Goal: Task Accomplishment & Management: Manage account settings

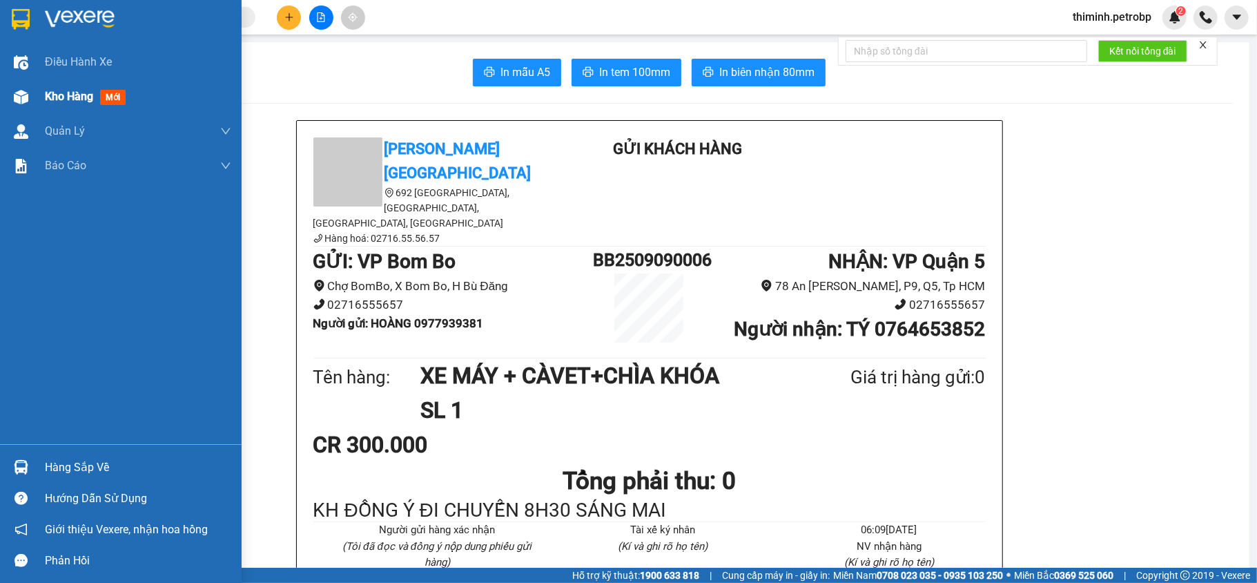
click at [31, 100] on div at bounding box center [21, 97] width 24 height 24
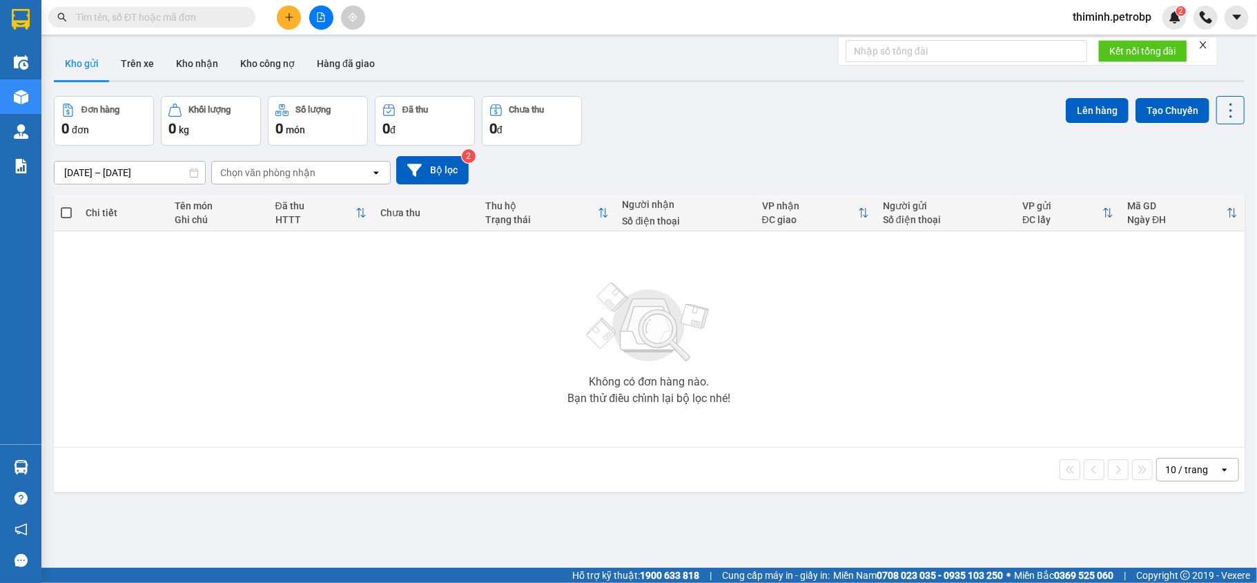
click at [1091, 3] on div "Kết quả tìm kiếm ( 0 ) Bộ lọc No Data thiminh.petrobp 2" at bounding box center [628, 17] width 1257 height 35
click at [1106, 17] on span "thiminh.petrobp" at bounding box center [1112, 16] width 101 height 17
click at [1098, 37] on span "Đăng xuất" at bounding box center [1118, 42] width 74 height 15
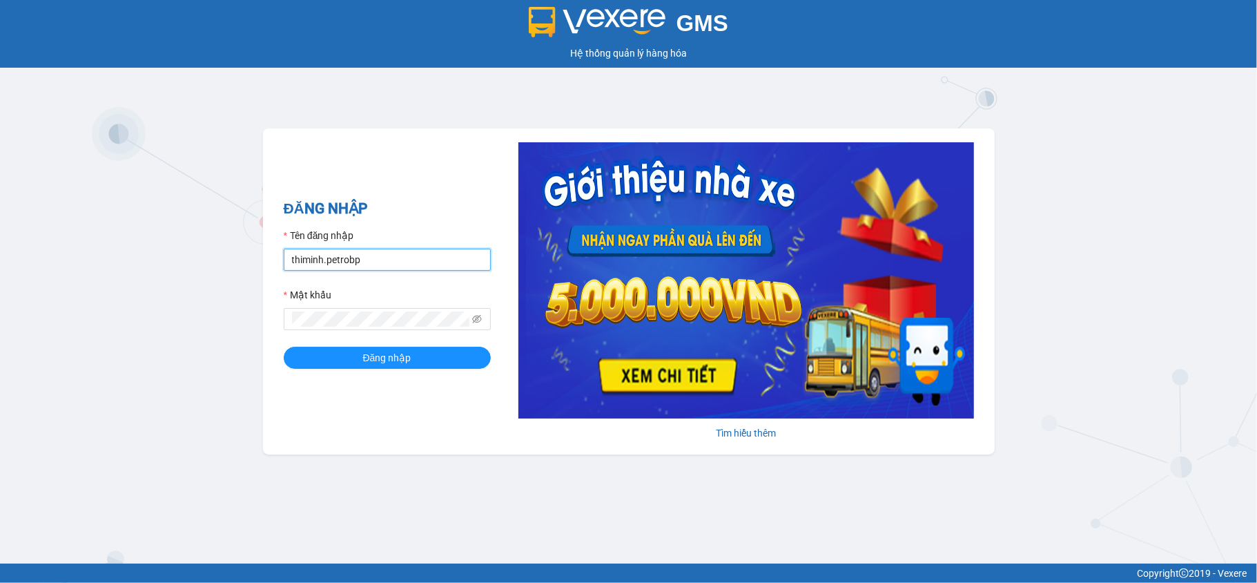
click at [387, 255] on input "thiminh.petrobp" at bounding box center [387, 260] width 207 height 22
type input "lydt.petrobp"
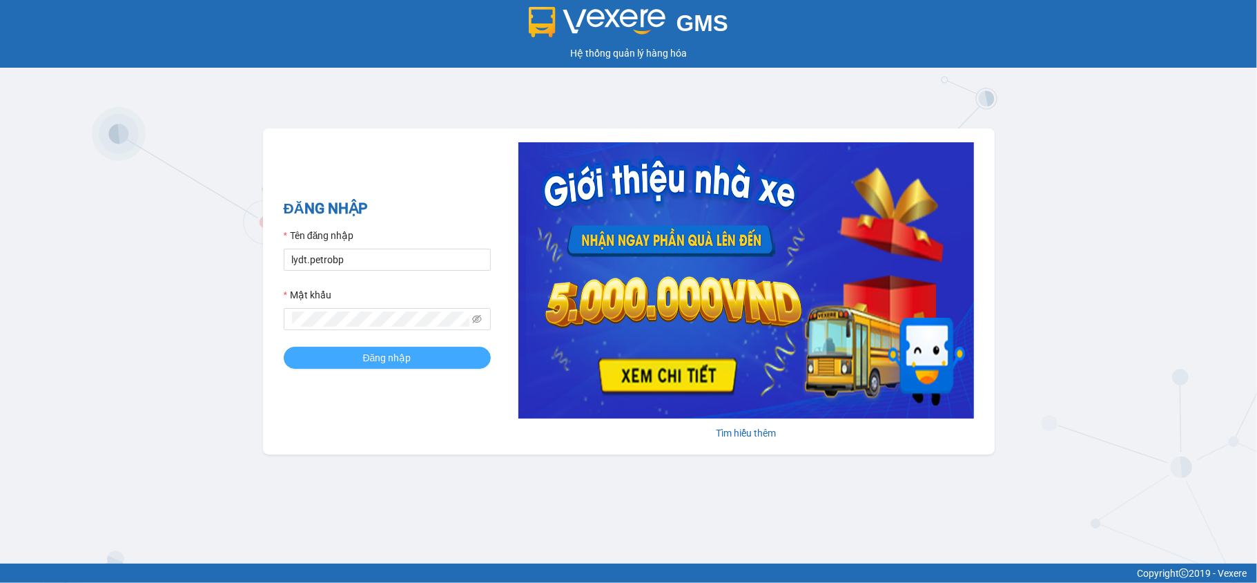
click at [400, 354] on span "Đăng nhập" at bounding box center [387, 357] width 48 height 15
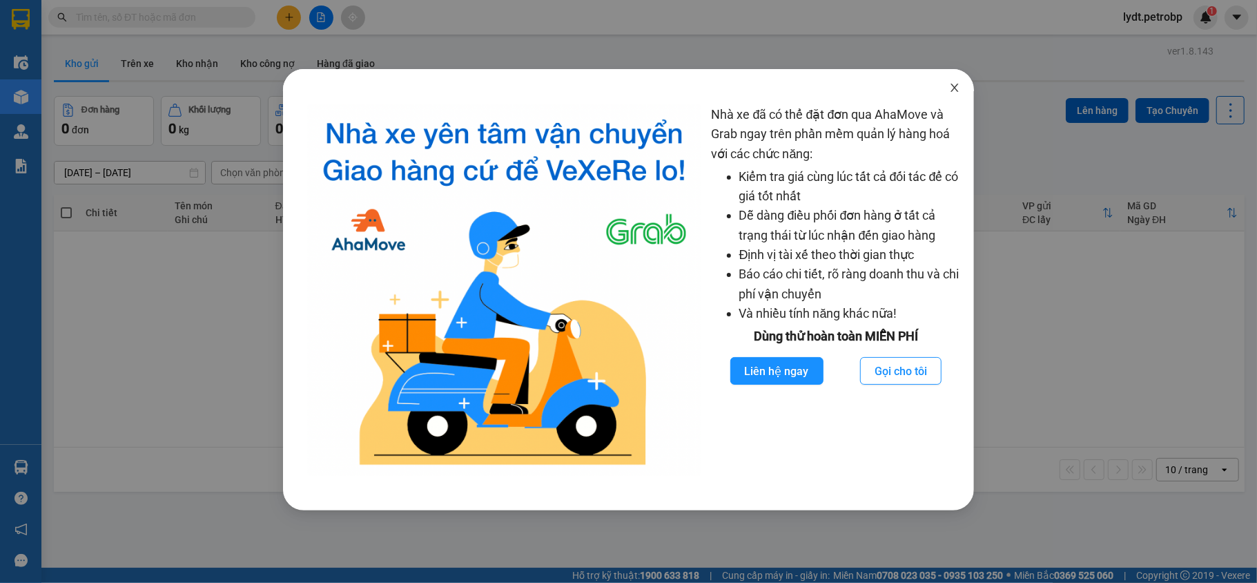
click at [954, 93] on icon "close" at bounding box center [954, 87] width 11 height 11
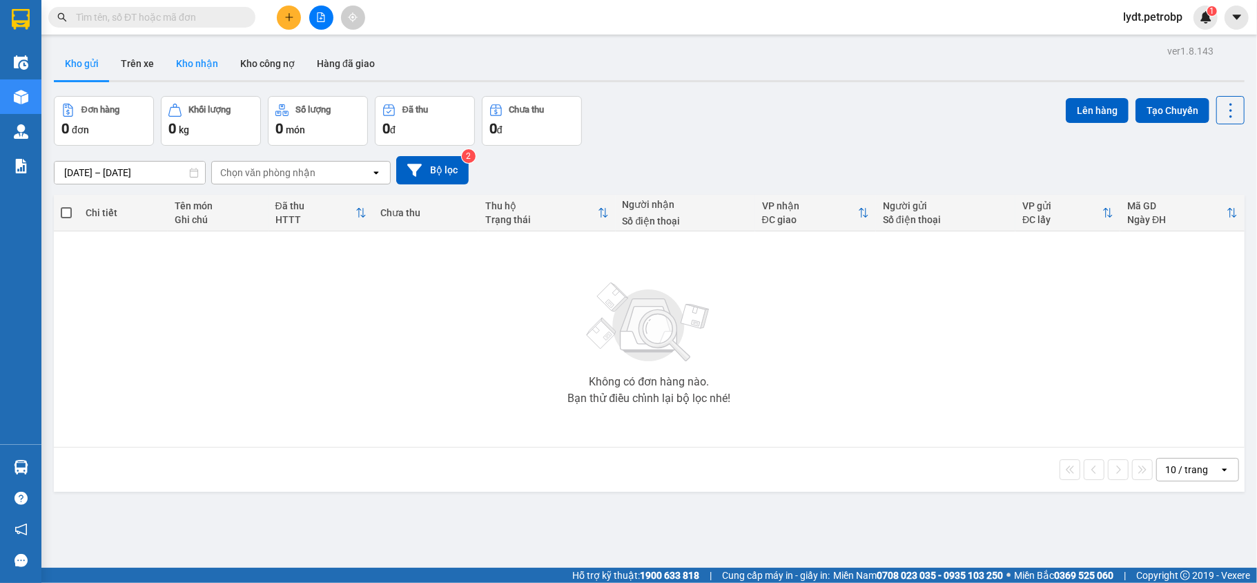
click at [191, 58] on button "Kho nhận" at bounding box center [197, 63] width 64 height 33
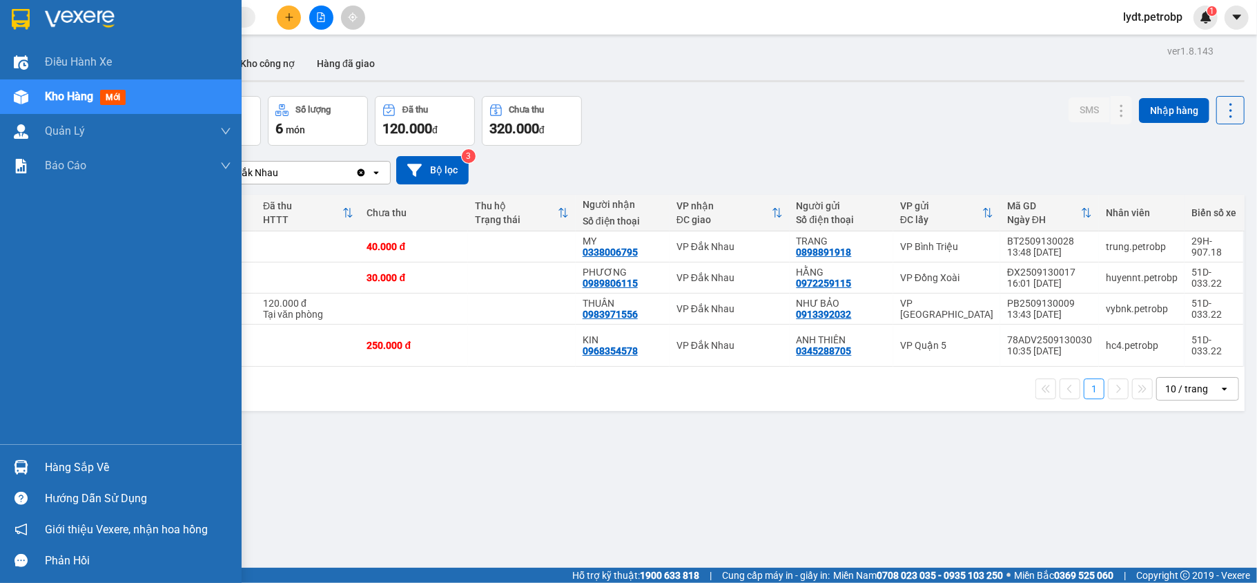
click at [37, 464] on div "Hàng sắp về" at bounding box center [121, 467] width 242 height 31
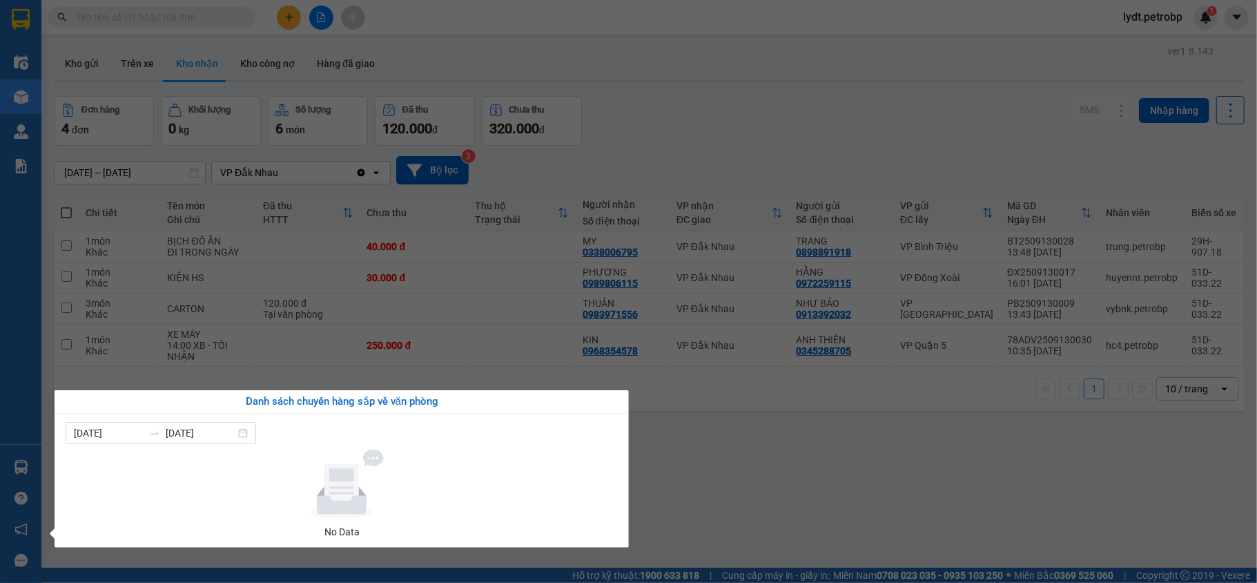
click at [874, 481] on section "Kết quả tìm kiếm ( 0 ) Bộ lọc No Data lydt.petrobp 1 Điều hành xe Kho hàng mới …" at bounding box center [628, 291] width 1257 height 583
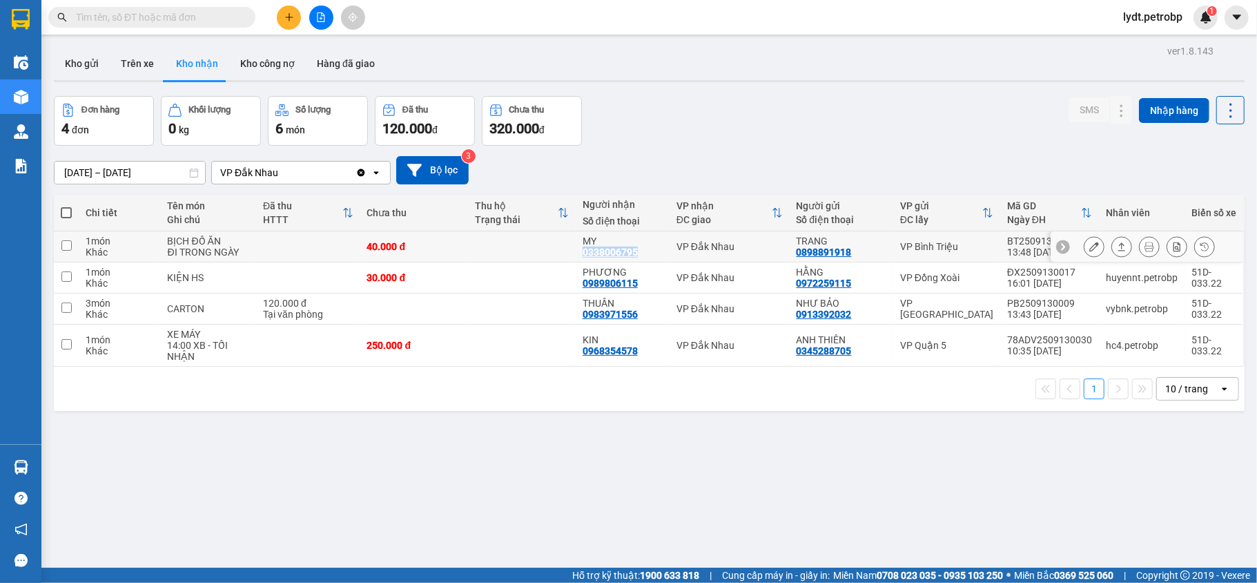
drag, startPoint x: 574, startPoint y: 250, endPoint x: 644, endPoint y: 255, distance: 69.9
click at [644, 255] on td "MY 0338006795" at bounding box center [623, 246] width 94 height 31
checkbox input "true"
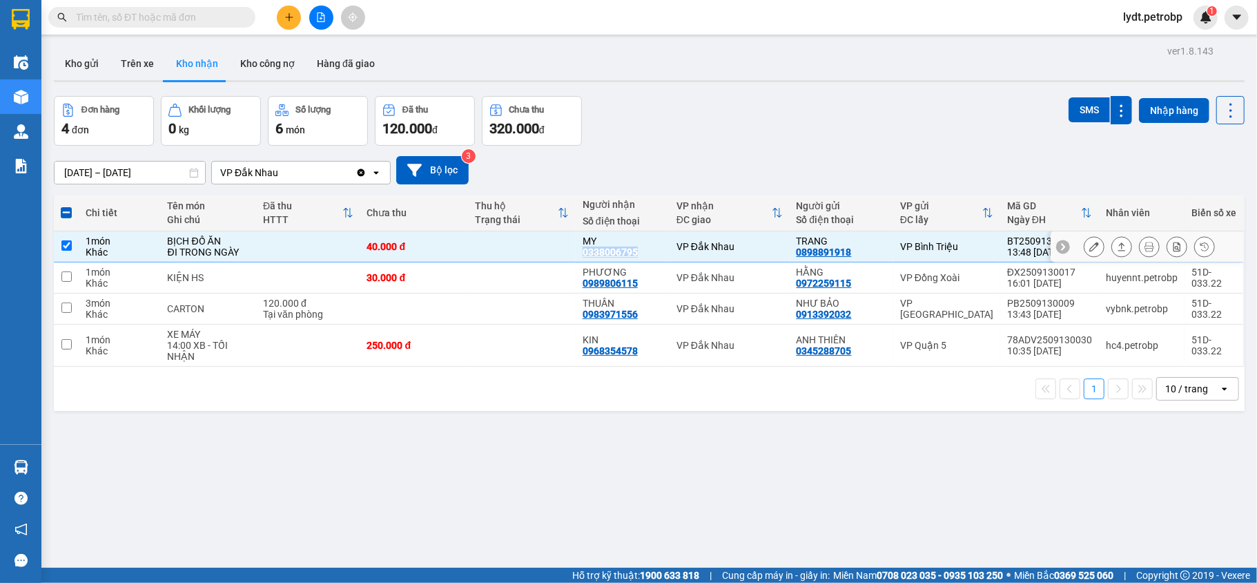
copy div "0338006795"
click at [481, 486] on div "ver 1.8.143 Kho gửi Trên xe Kho nhận Kho công nợ Hàng đã giao Đơn hàng 4 đơn Kh…" at bounding box center [649, 332] width 1202 height 583
drag, startPoint x: 636, startPoint y: 283, endPoint x: 576, endPoint y: 282, distance: 60.1
click at [576, 282] on td "PHƯƠNG 0989806115" at bounding box center [623, 277] width 94 height 31
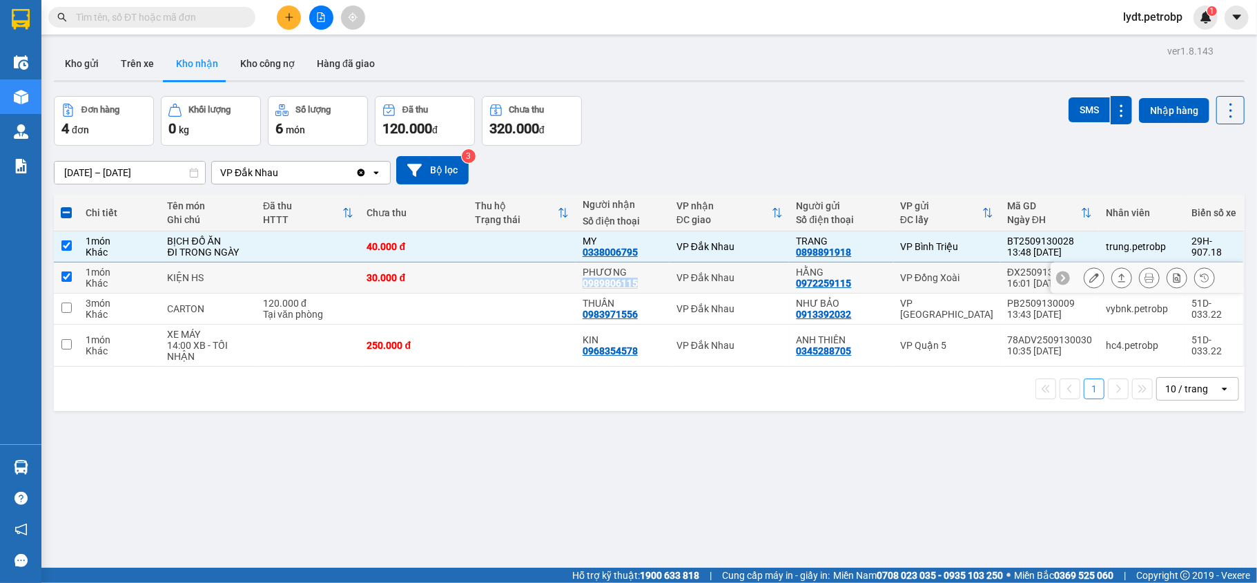
checkbox input "true"
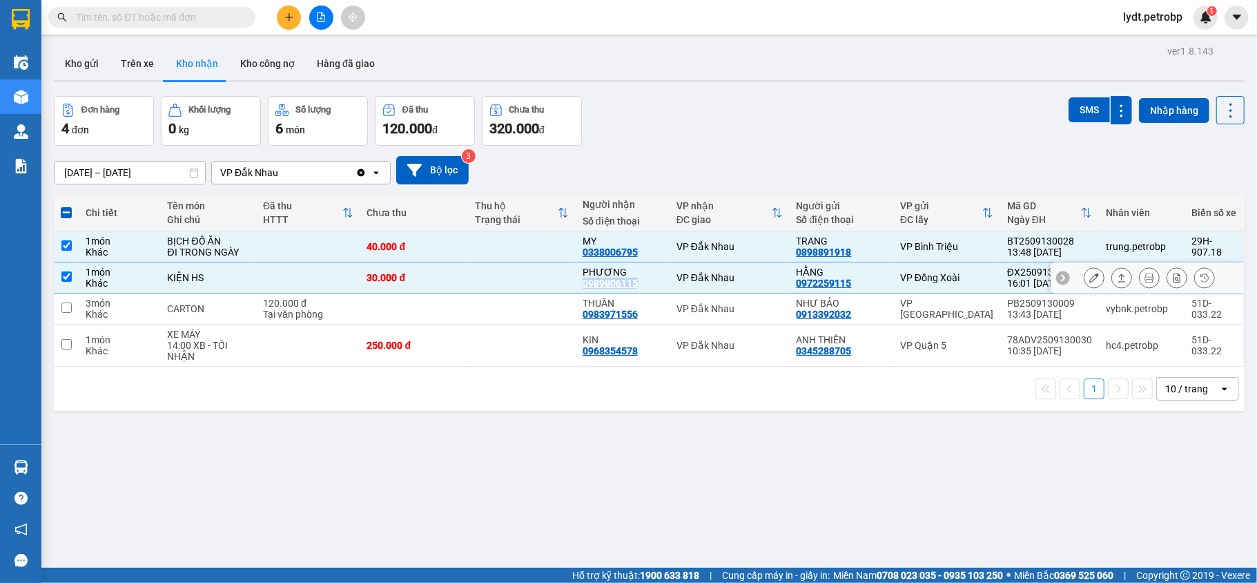
copy div "0989806115"
drag, startPoint x: 572, startPoint y: 318, endPoint x: 635, endPoint y: 320, distance: 63.6
click at [635, 320] on td "THUẦN 0983971556" at bounding box center [623, 308] width 94 height 31
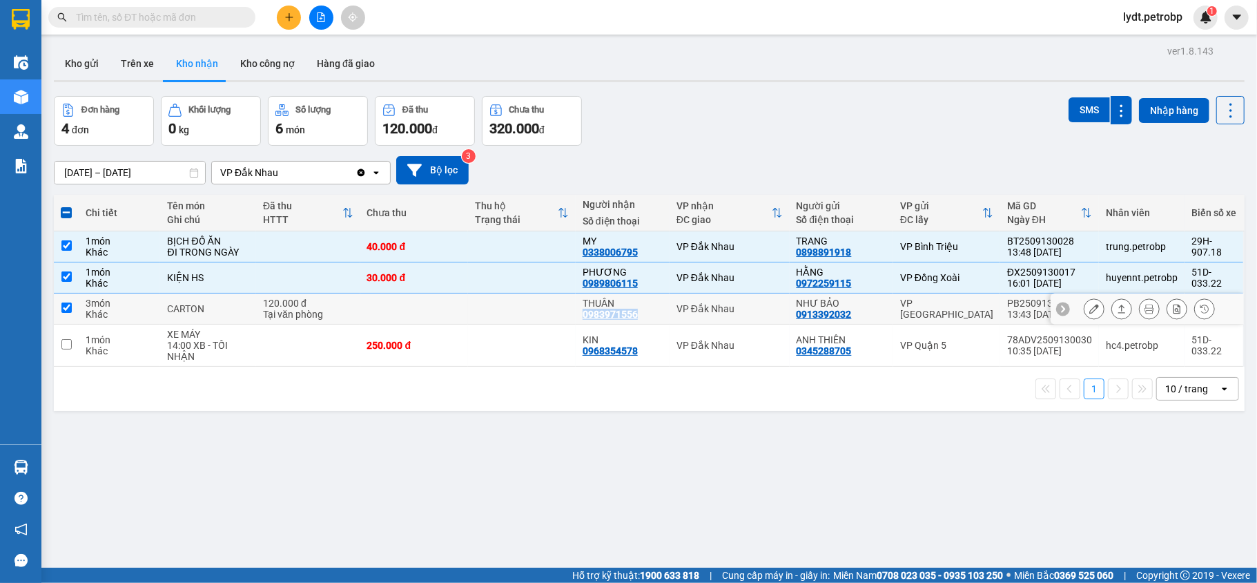
checkbox input "true"
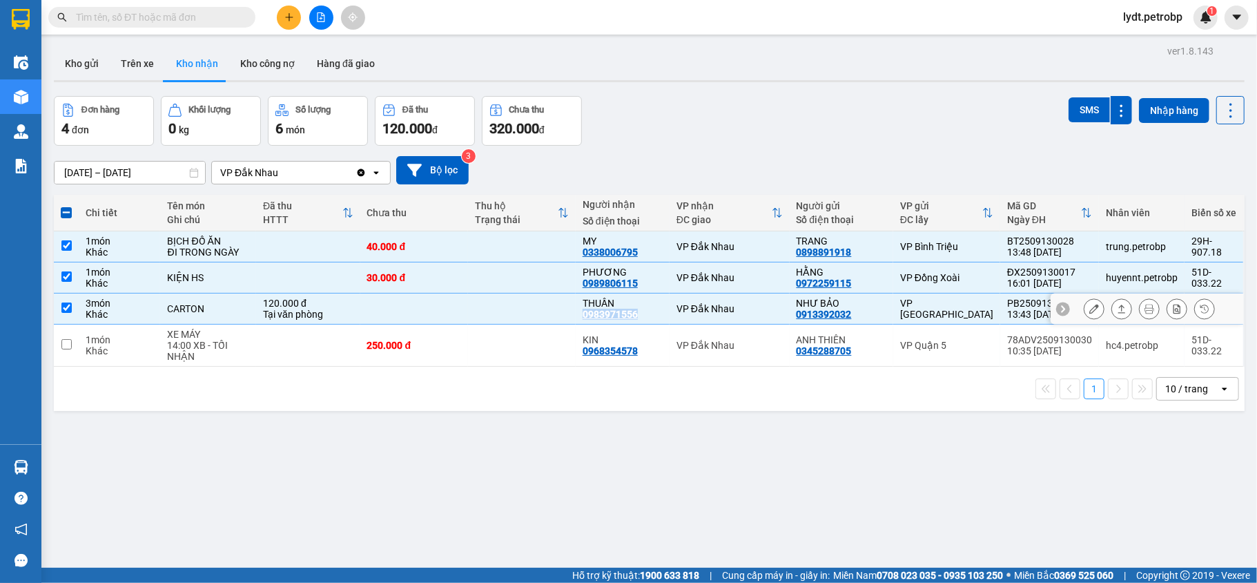
copy div "0983971556"
click at [683, 441] on div "ver 1.8.143 Kho gửi Trên xe Kho nhận Kho công nợ Hàng đã giao Đơn hàng 4 đơn Kh…" at bounding box center [649, 332] width 1202 height 583
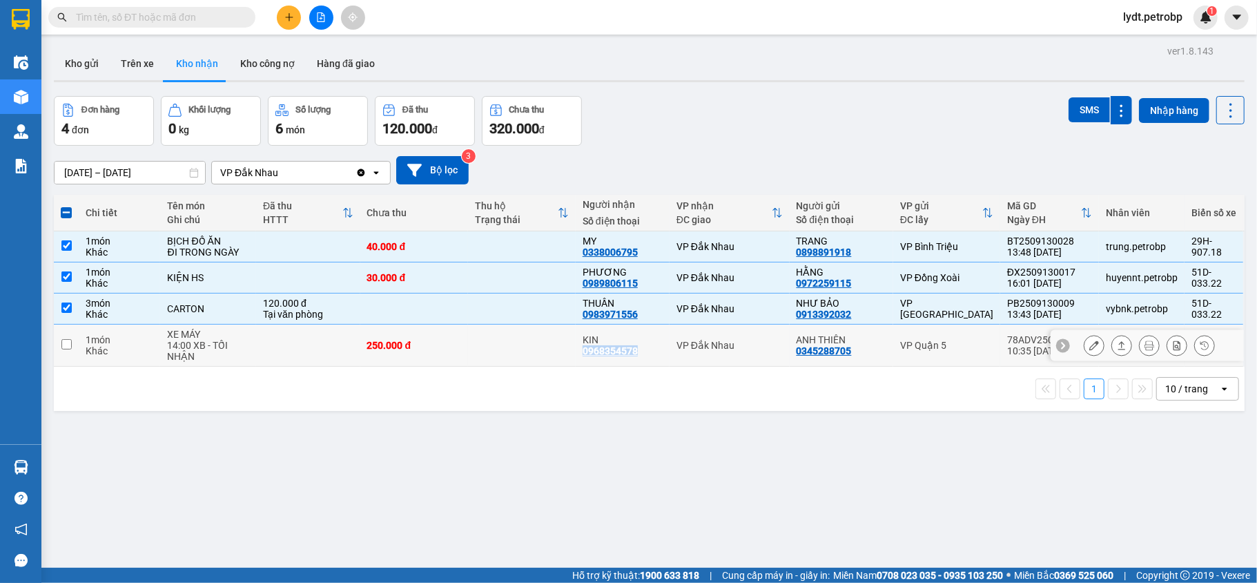
drag, startPoint x: 641, startPoint y: 349, endPoint x: 579, endPoint y: 351, distance: 62.9
click at [583, 351] on div "KIN 0968354578" at bounding box center [623, 345] width 80 height 22
checkbox input "true"
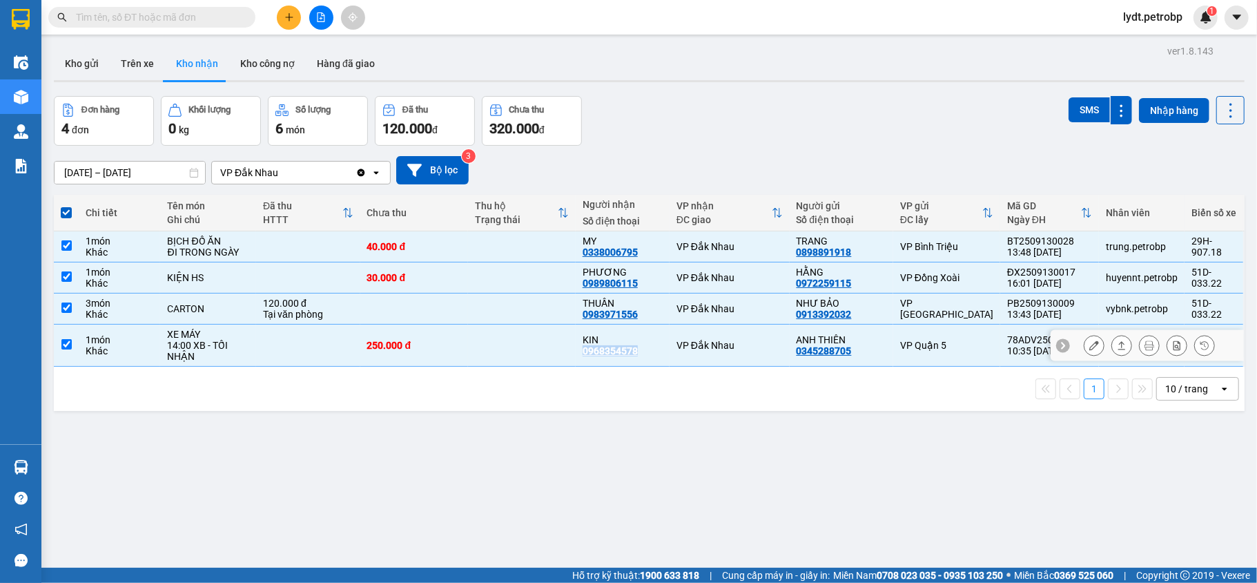
copy div "0968354578"
click at [120, 514] on div "ver 1.8.143 Kho gửi Trên xe Kho nhận Kho công nợ Hàng đã giao Đơn hàng 4 đơn Kh…" at bounding box center [649, 332] width 1202 height 583
click at [65, 211] on span at bounding box center [66, 212] width 11 height 11
click at [66, 206] on input "checkbox" at bounding box center [66, 206] width 0 height 0
checkbox input "false"
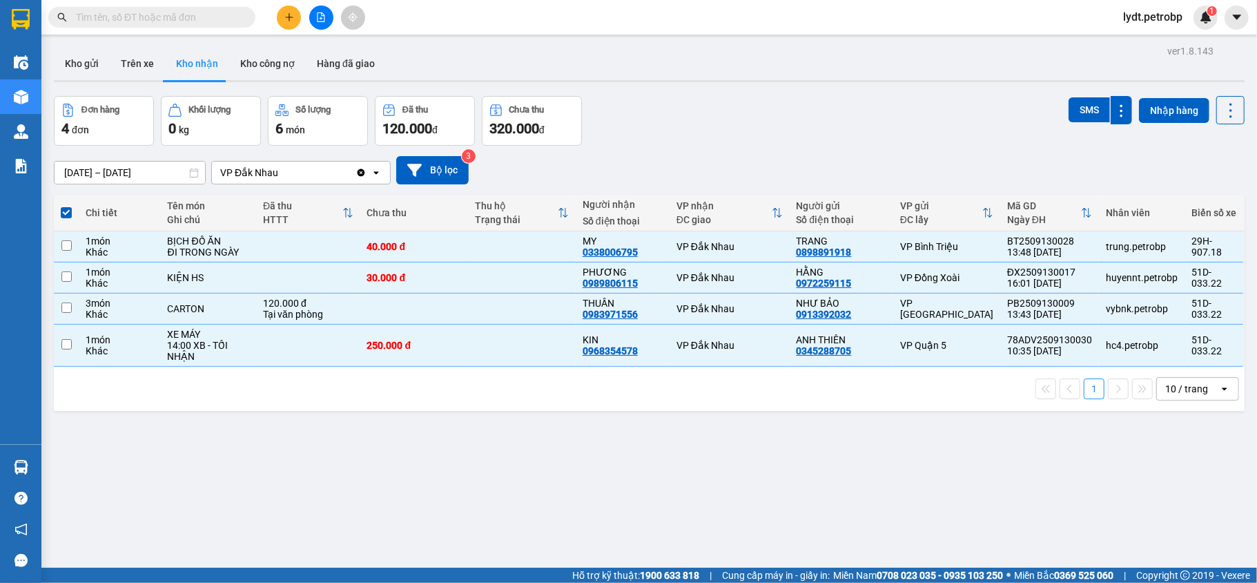
checkbox input "false"
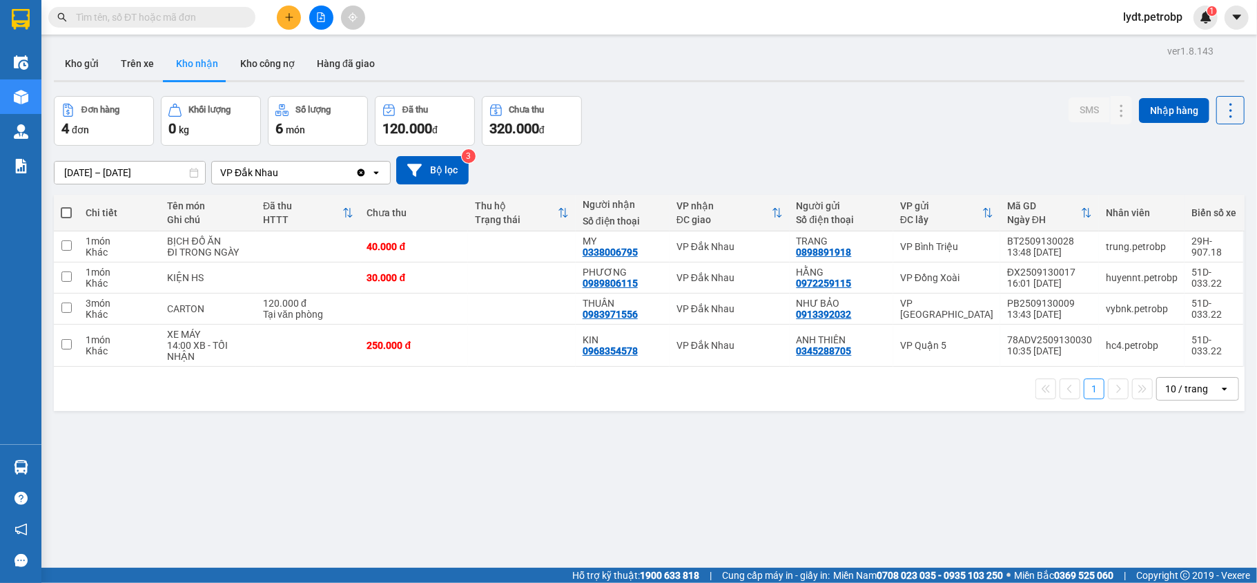
click at [697, 510] on div "ver 1.8.143 Kho gửi Trên xe Kho nhận Kho công nợ Hàng đã giao Đơn hàng 4 đơn Kh…" at bounding box center [649, 332] width 1202 height 583
click at [180, 70] on button "Kho nhận" at bounding box center [197, 63] width 64 height 33
